Goal: Information Seeking & Learning: Learn about a topic

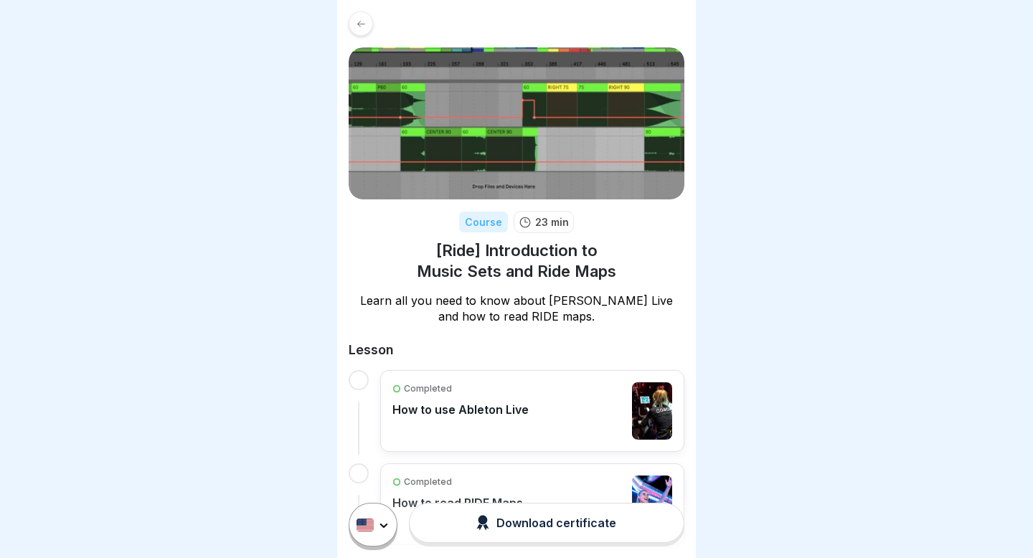
scroll to position [77, 0]
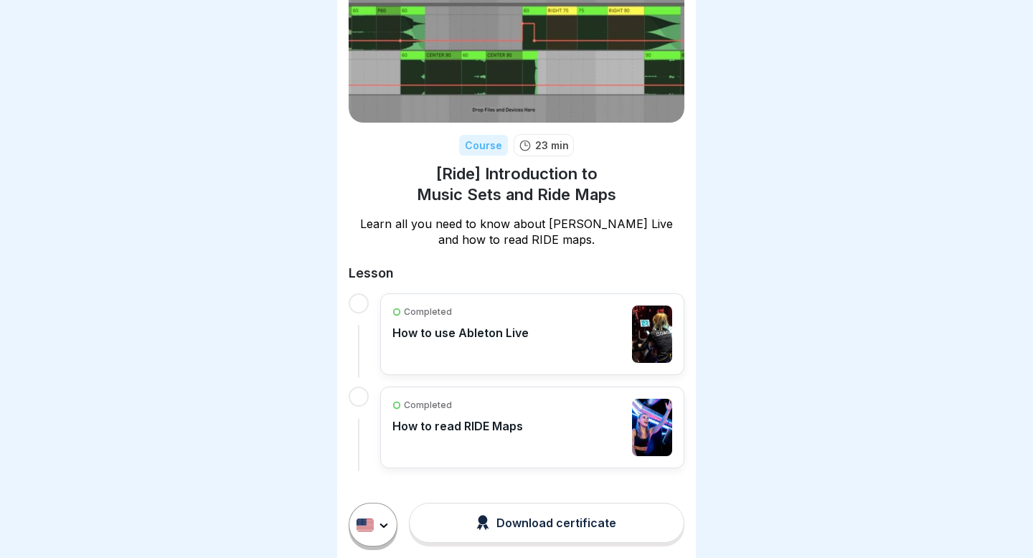
click at [507, 413] on div "Completed How to read RIDE Maps" at bounding box center [458, 427] width 131 height 57
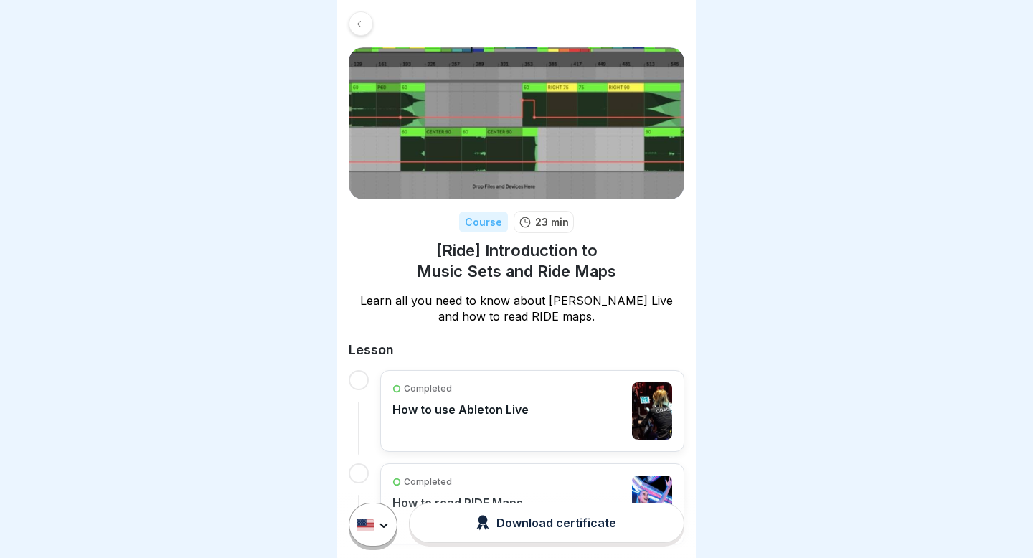
click at [364, 16] on div at bounding box center [361, 23] width 24 height 24
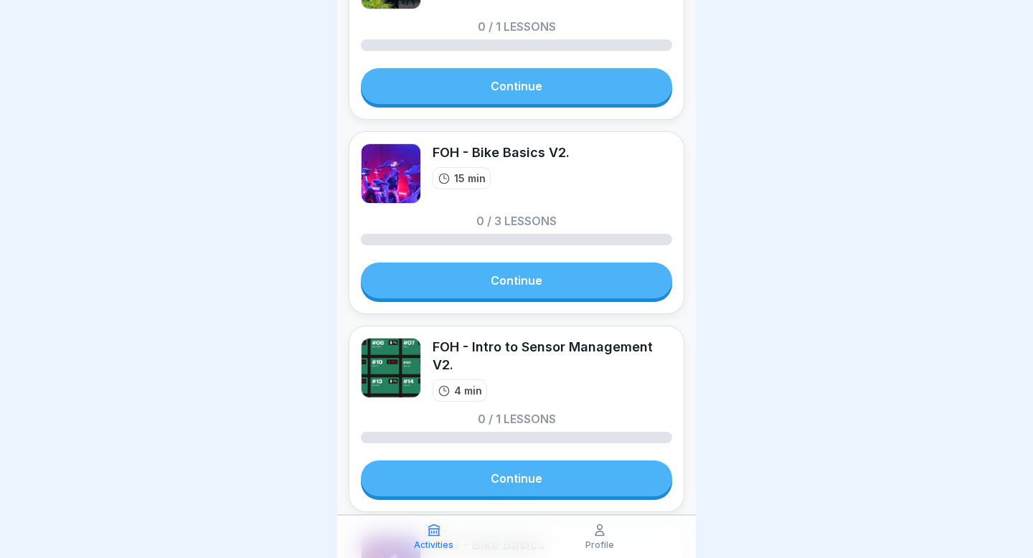
scroll to position [1279, 0]
